Goal: Information Seeking & Learning: Learn about a topic

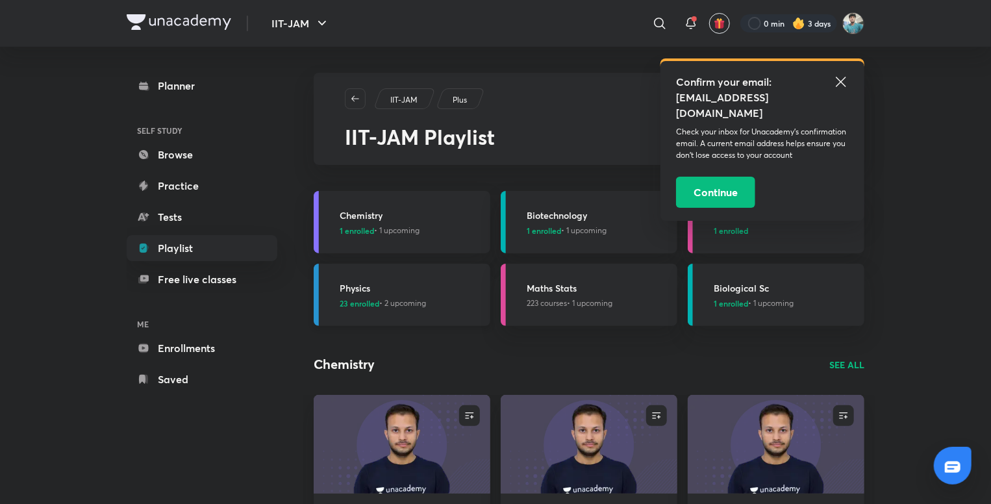
click at [385, 285] on h3 "Physics" at bounding box center [411, 288] width 143 height 14
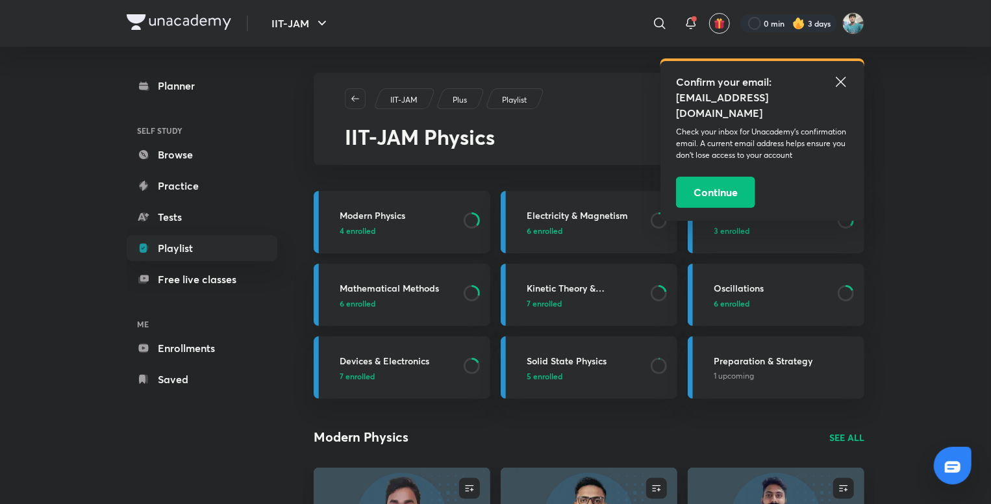
click at [416, 236] on p "4 enrolled" at bounding box center [398, 231] width 116 height 12
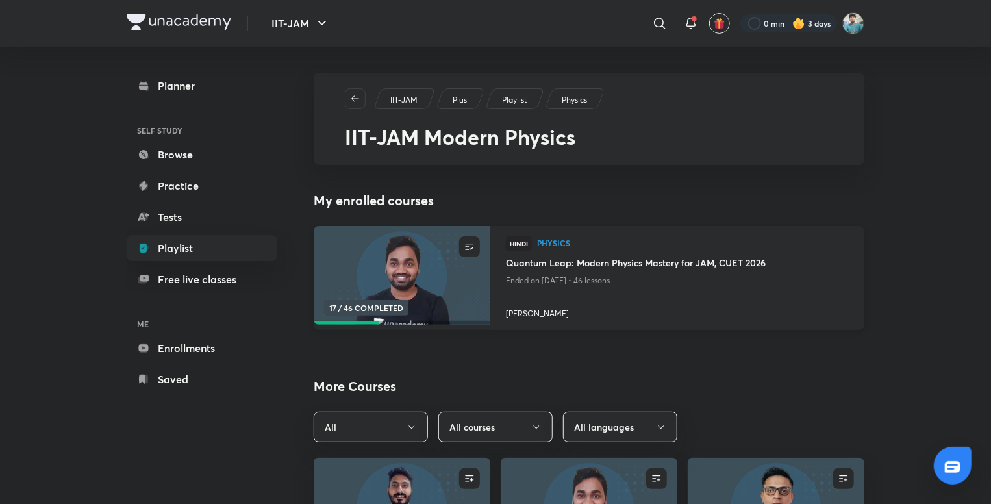
click at [421, 275] on img at bounding box center [402, 275] width 180 height 101
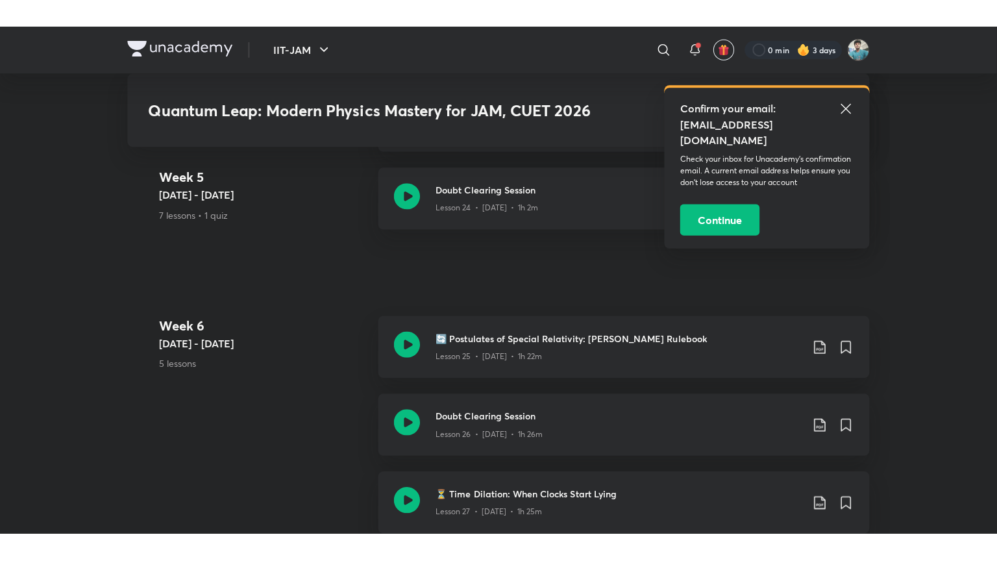
scroll to position [3067, 0]
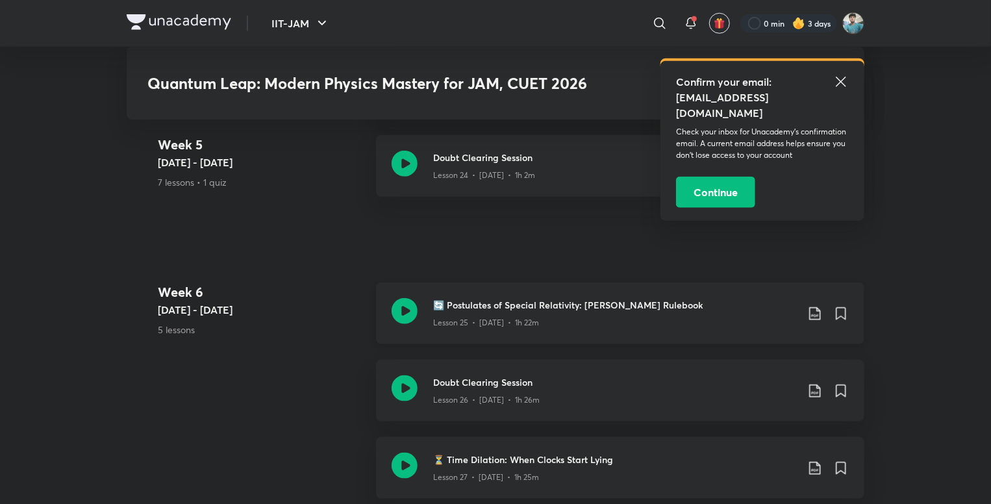
click at [404, 302] on icon at bounding box center [404, 311] width 26 height 26
